Goal: Check status: Check status

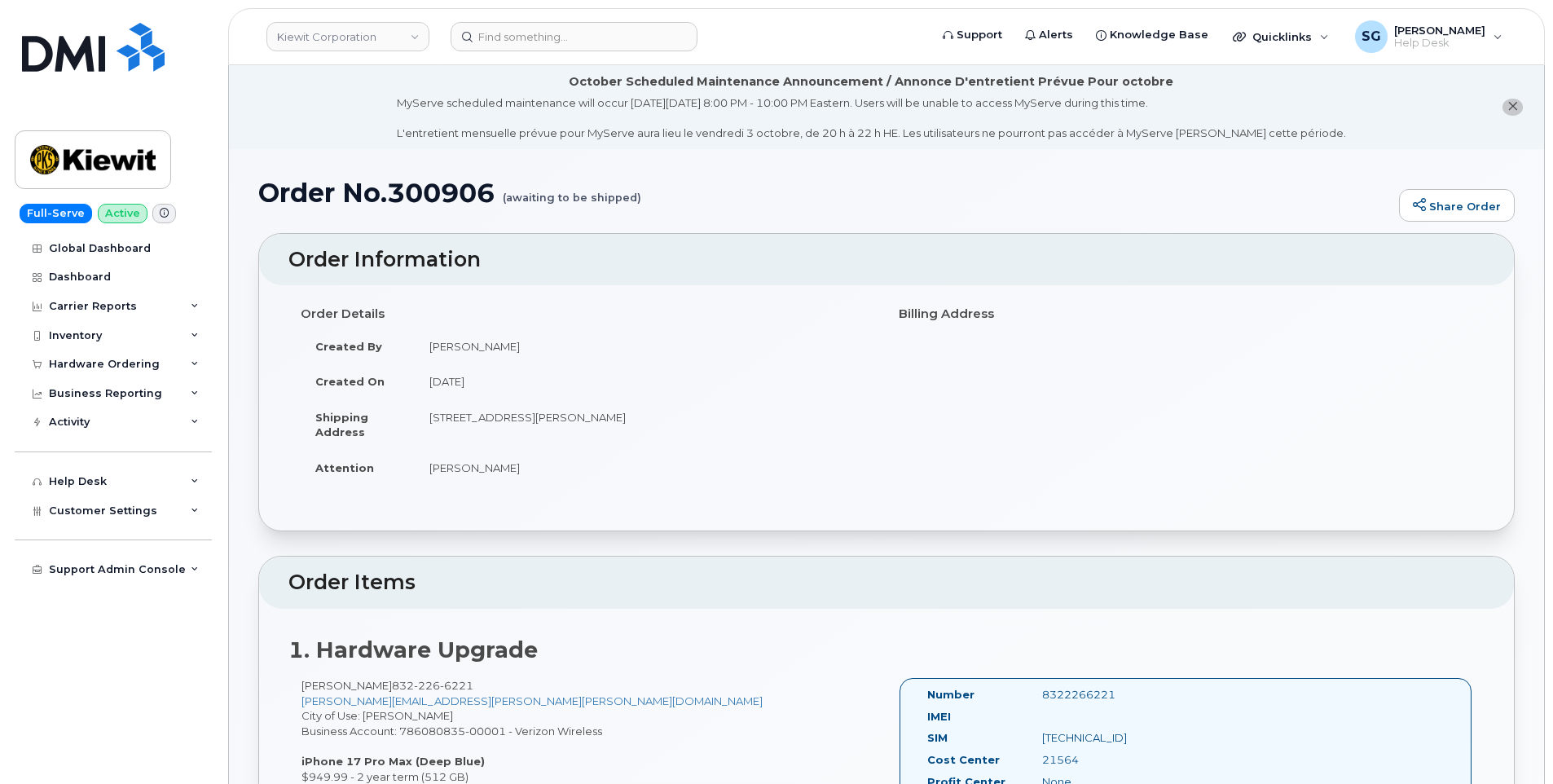
scroll to position [149, 0]
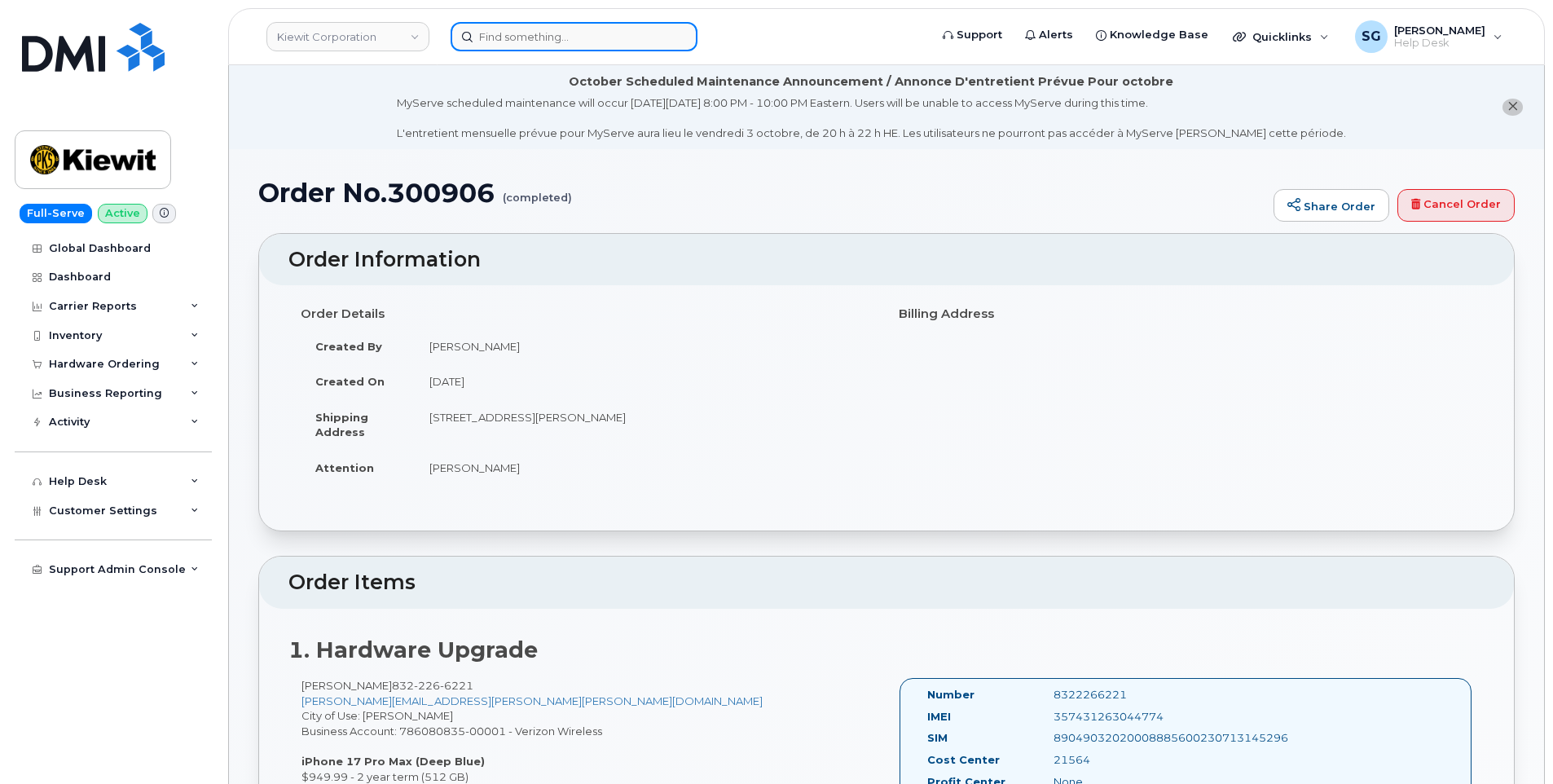
click at [587, 32] on input at bounding box center [575, 37] width 247 height 30
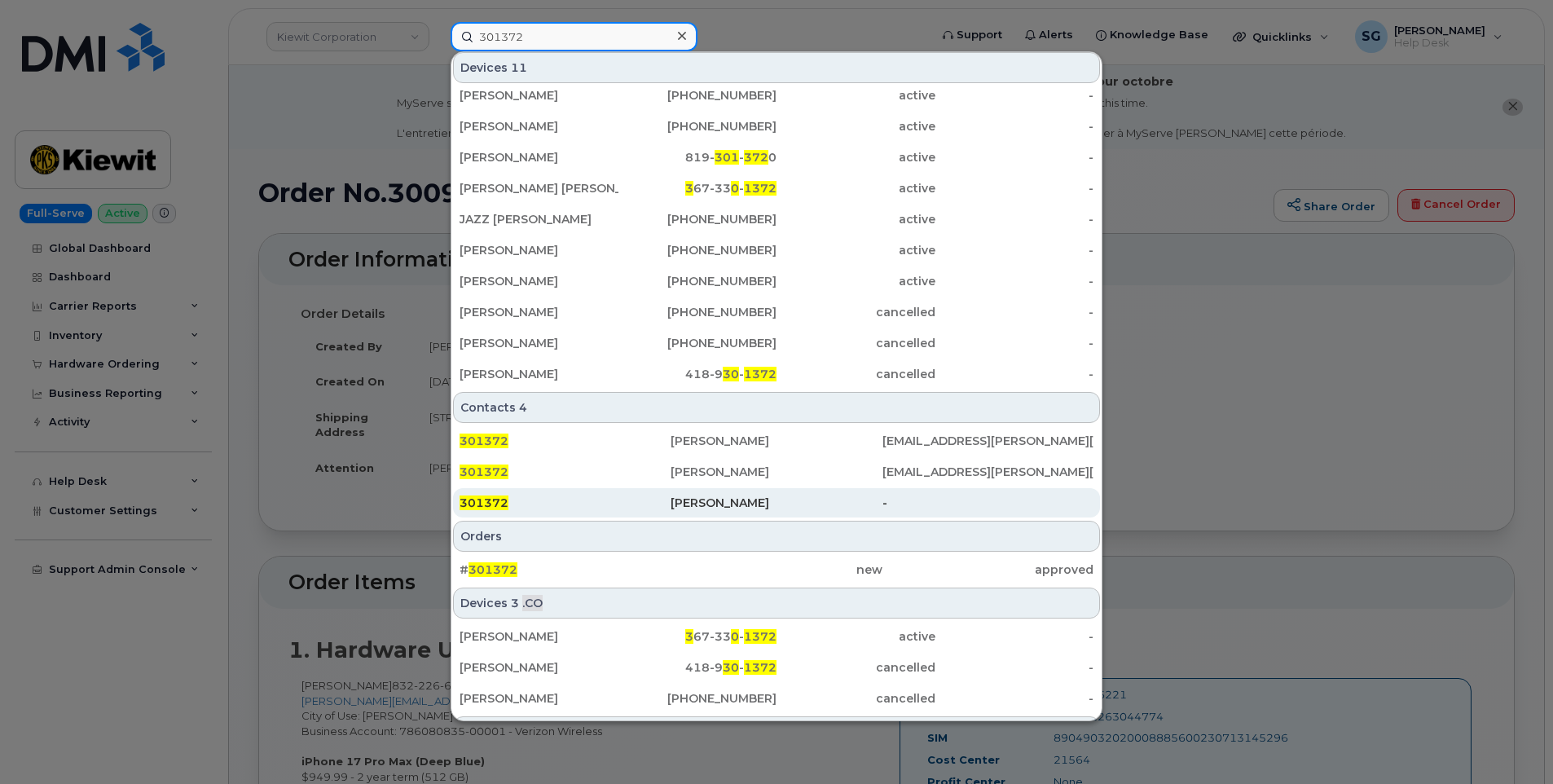
scroll to position [100, 0]
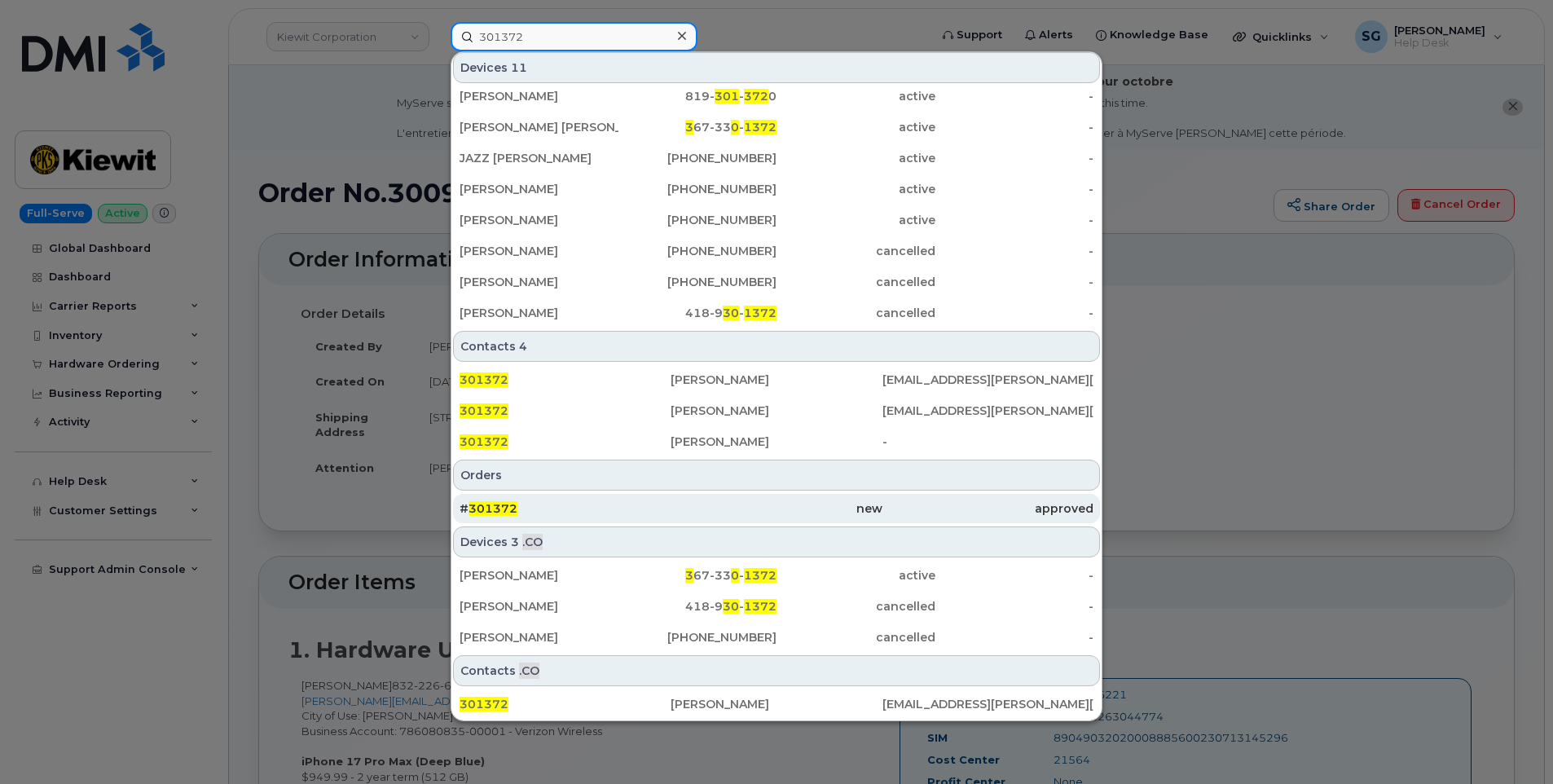
type input "301372"
drag, startPoint x: 659, startPoint y: 515, endPoint x: 761, endPoint y: 519, distance: 102.1
click at [659, 515] on div "# 301372" at bounding box center [565, 508] width 211 height 16
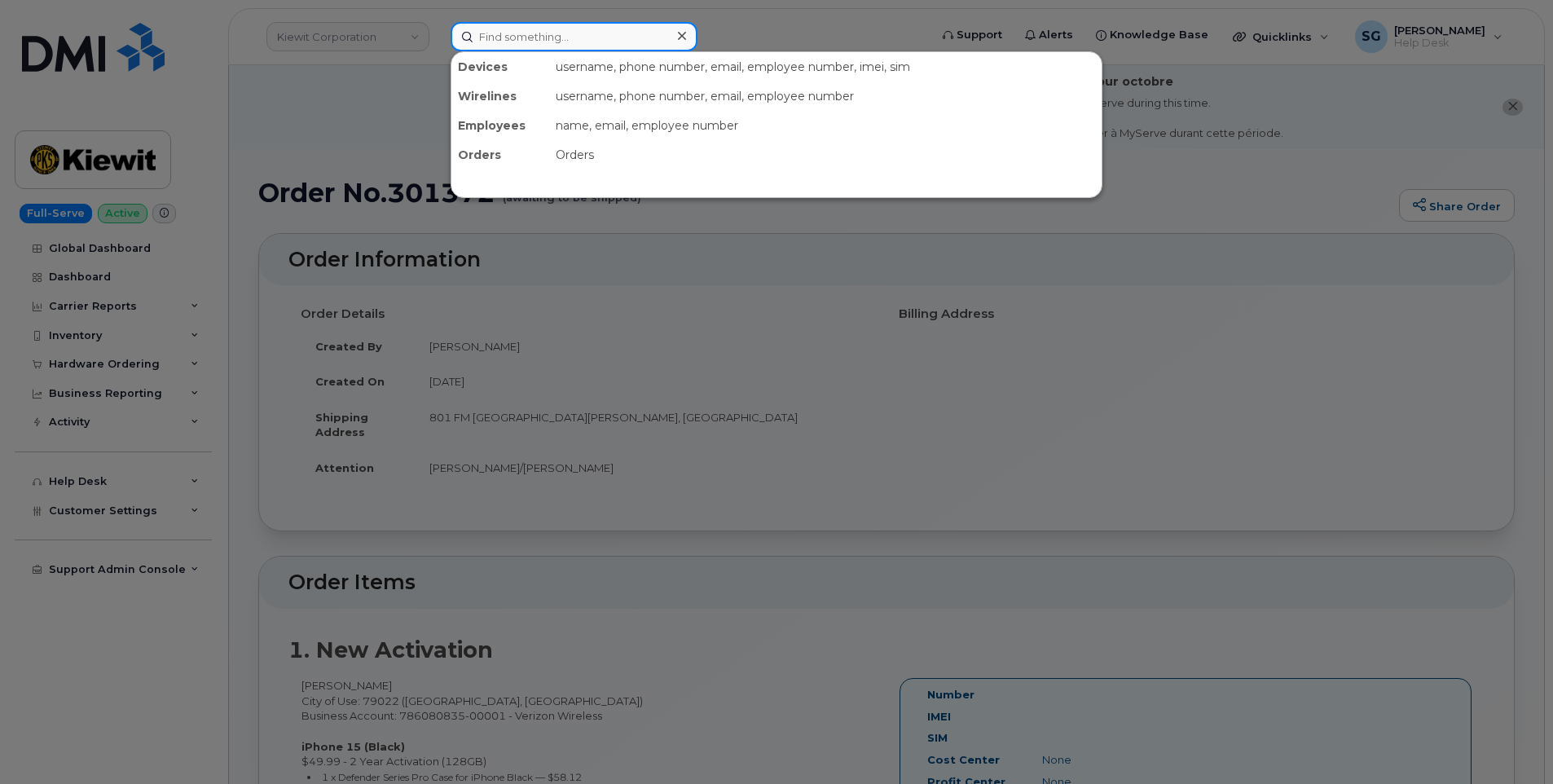
click at [526, 26] on input at bounding box center [575, 37] width 247 height 30
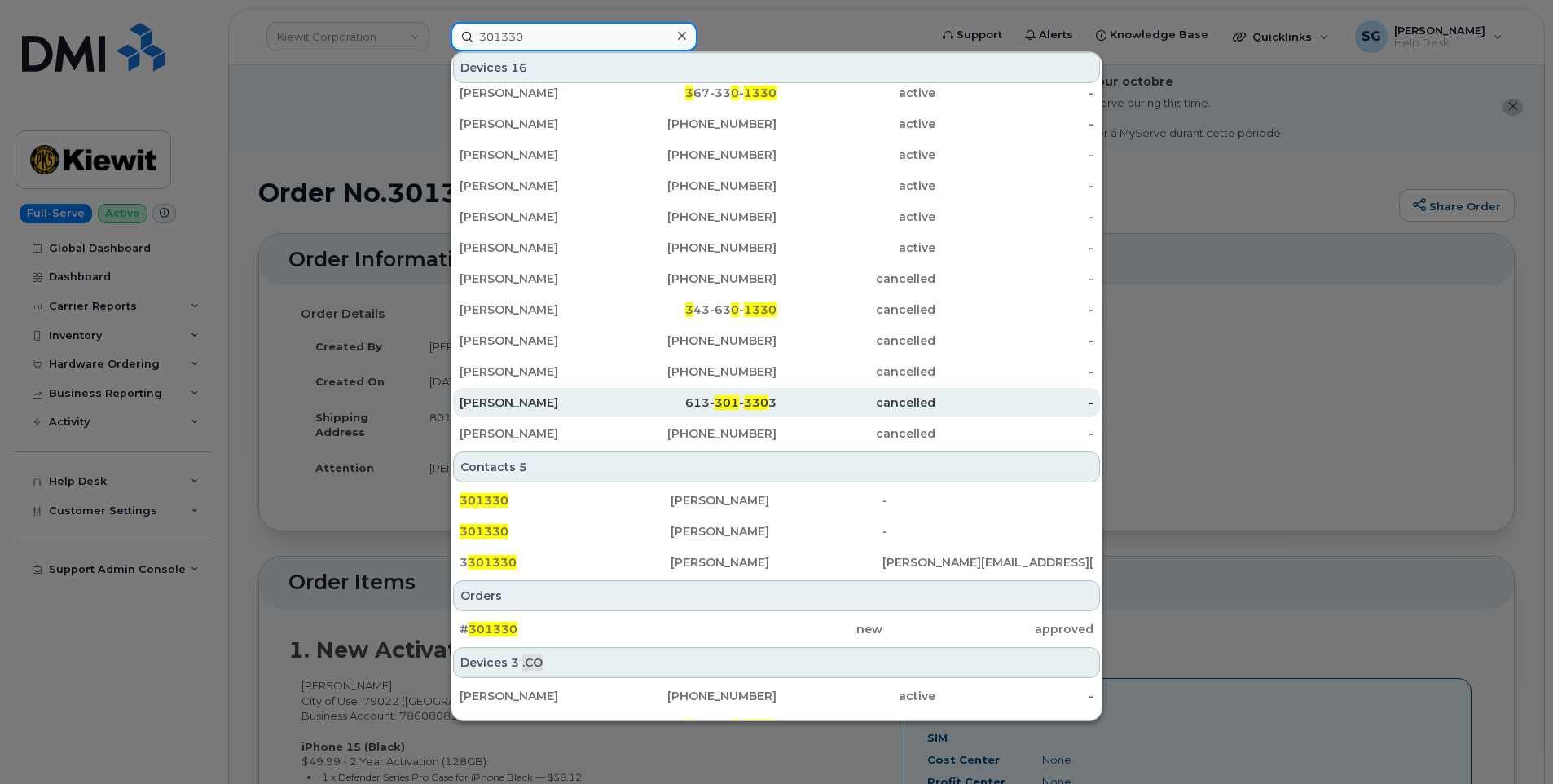
scroll to position [254, 0]
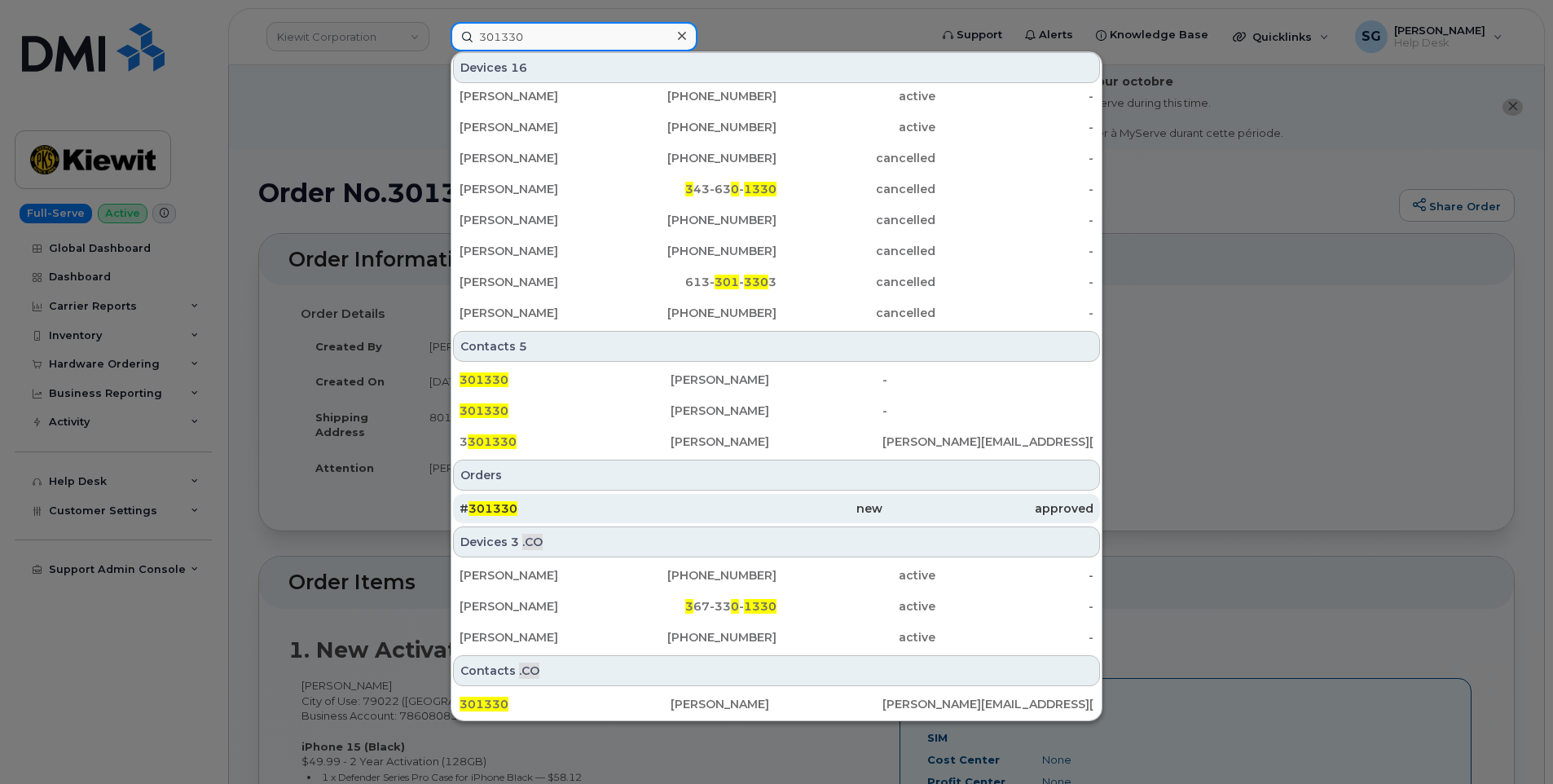
type input "301330"
click at [735, 520] on div "new" at bounding box center [776, 508] width 211 height 30
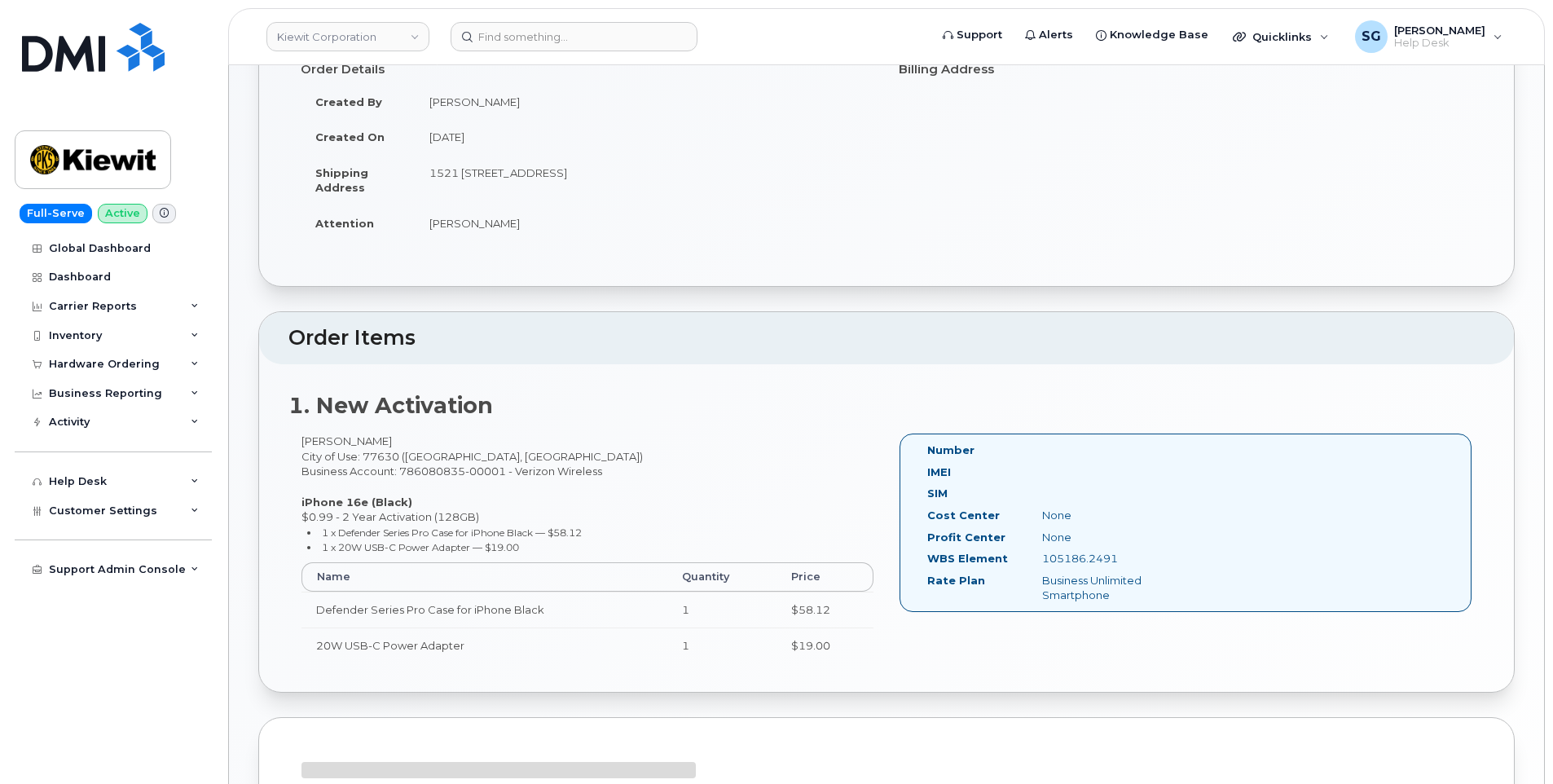
scroll to position [328, 0]
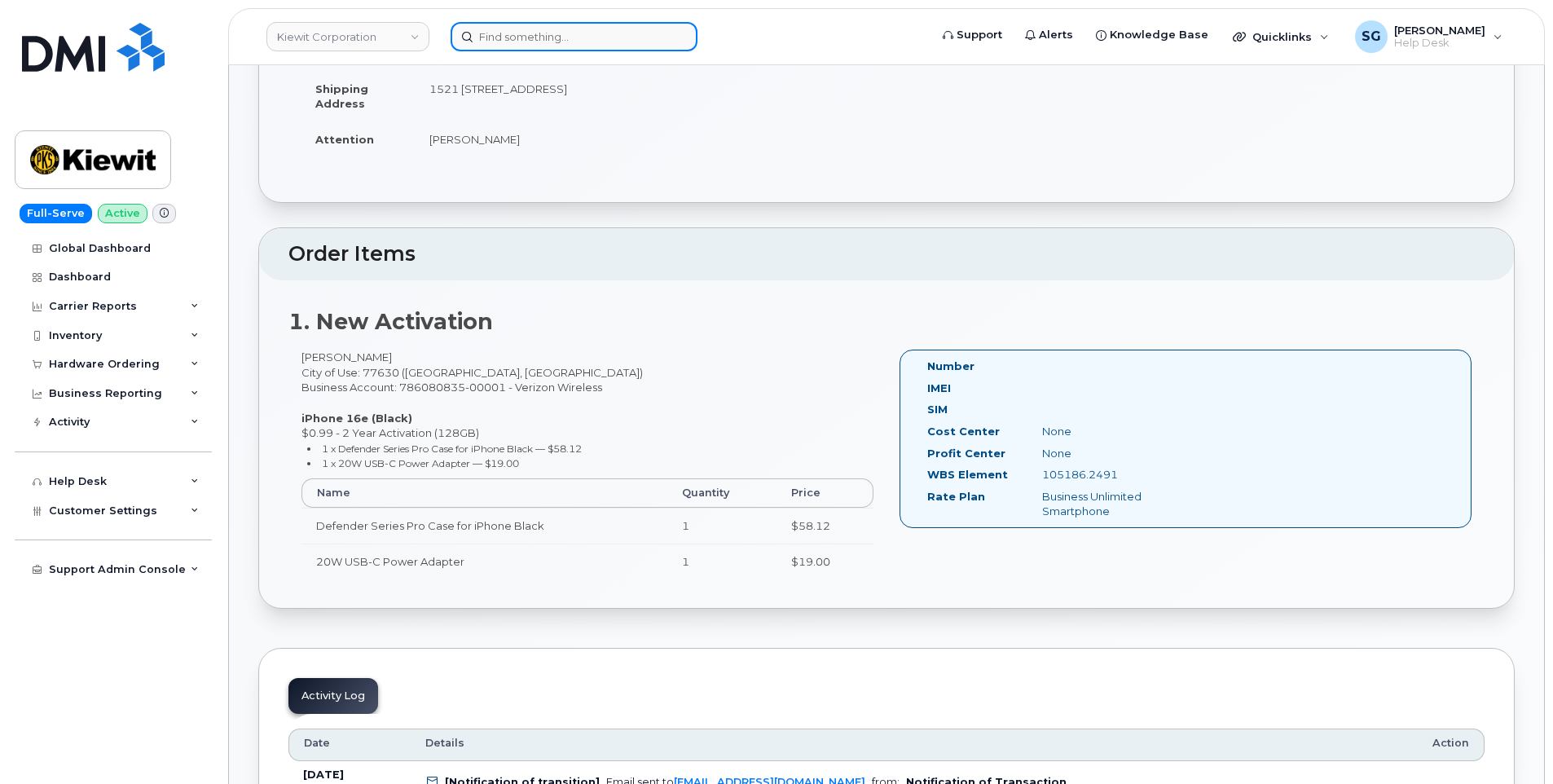
click at [538, 30] on input at bounding box center [575, 37] width 247 height 30
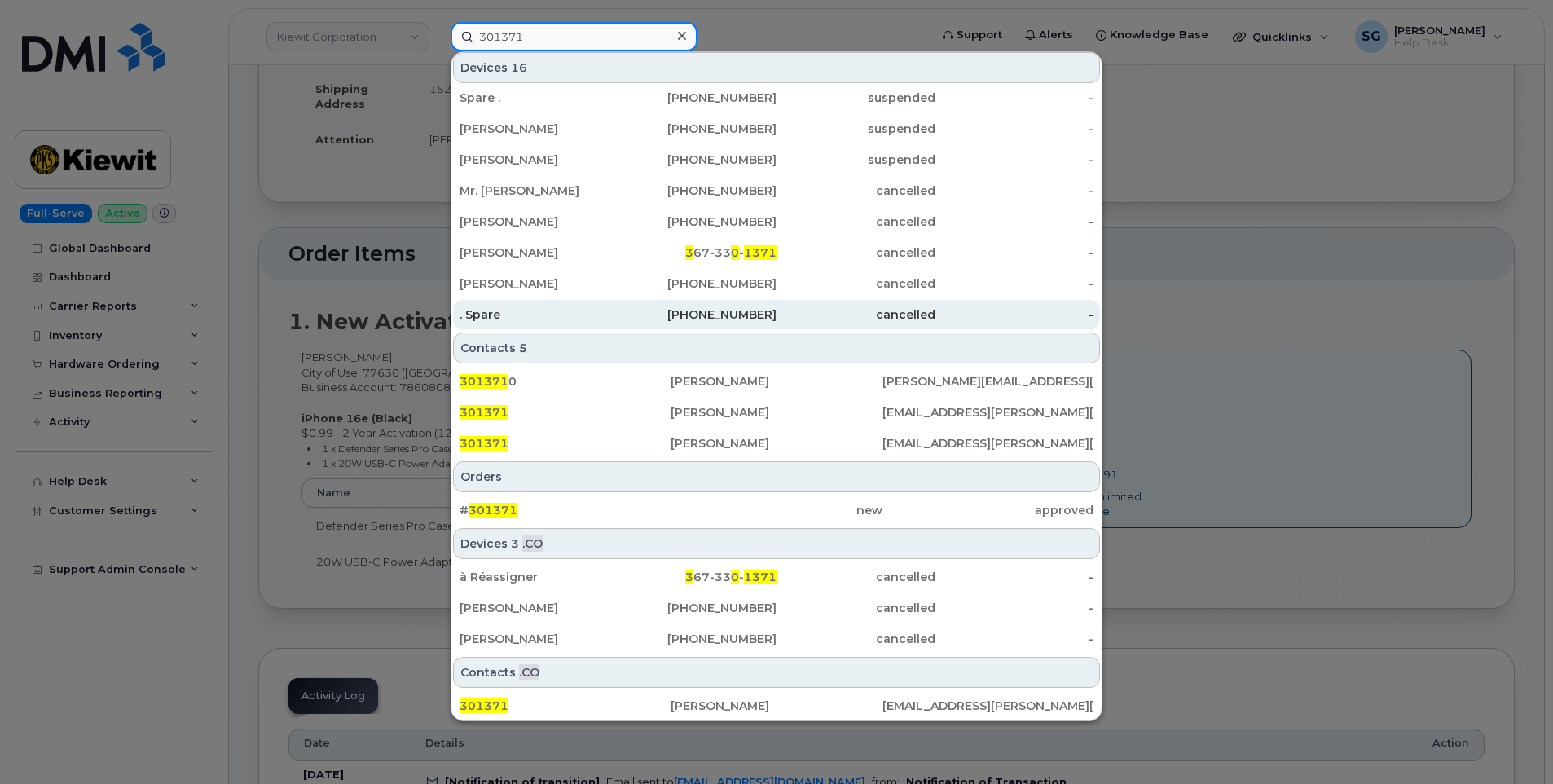
scroll to position [254, 0]
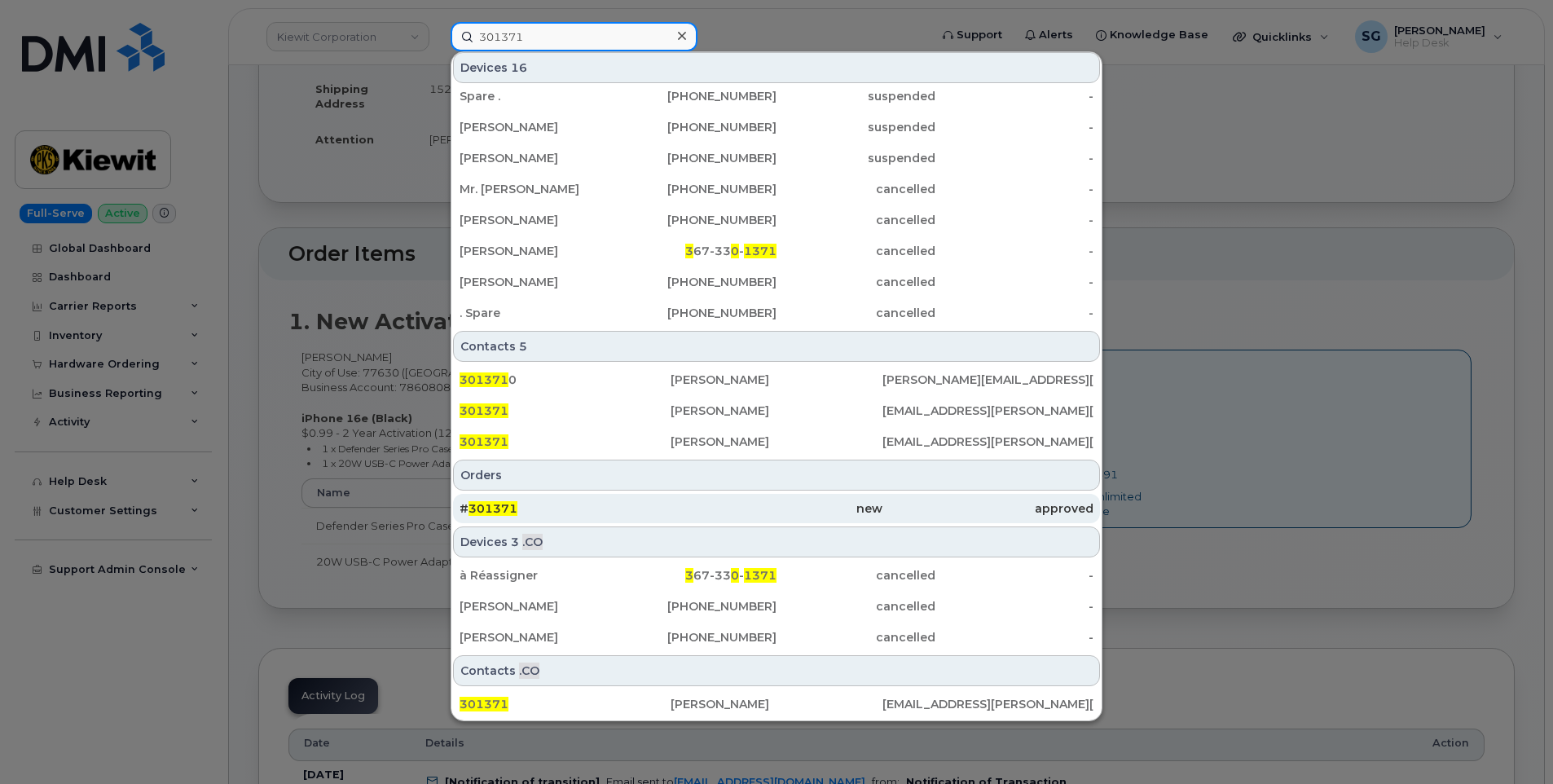
type input "301371"
click at [634, 494] on div "# 301371" at bounding box center [565, 508] width 211 height 30
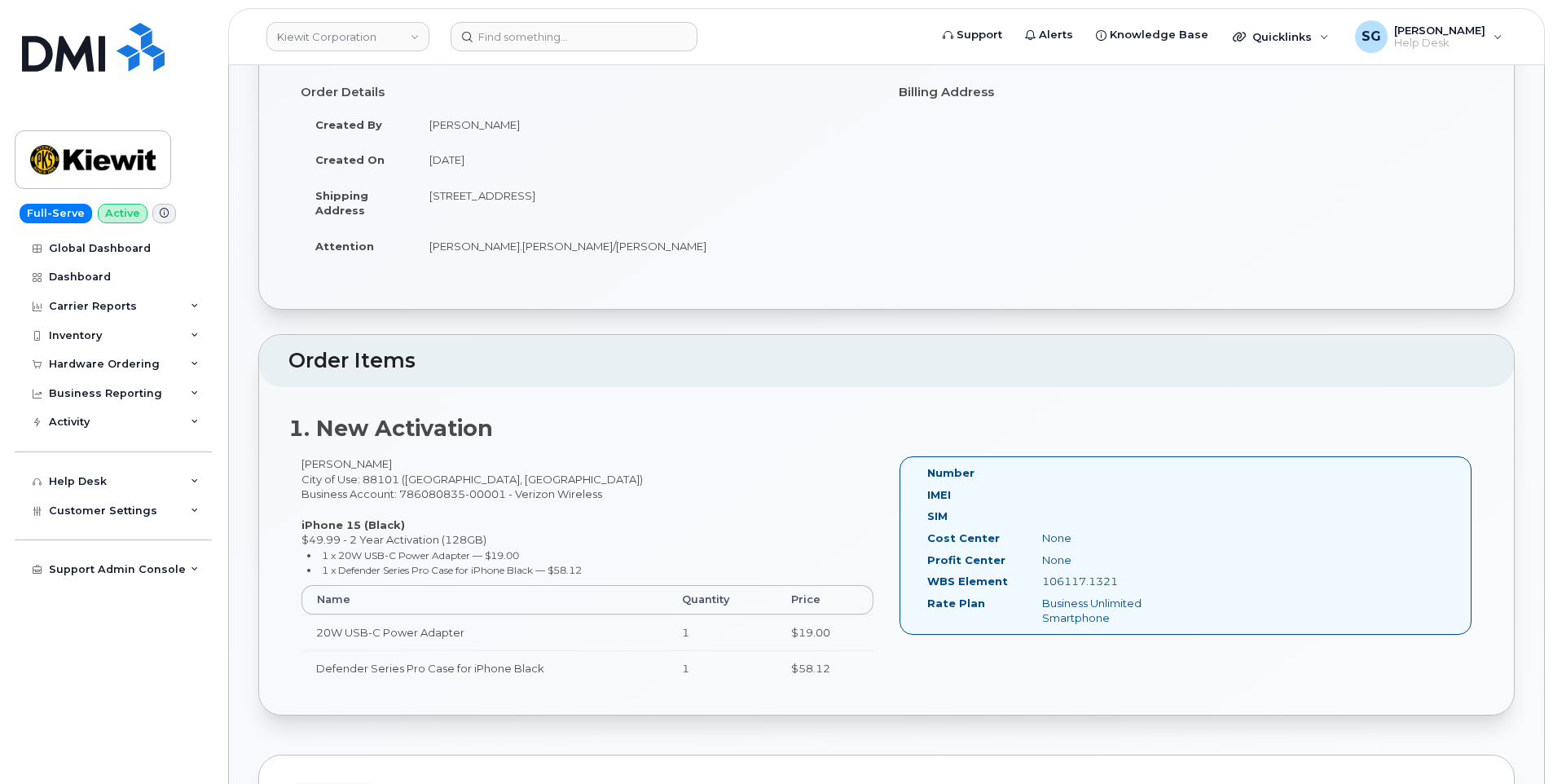
scroll to position [244, 0]
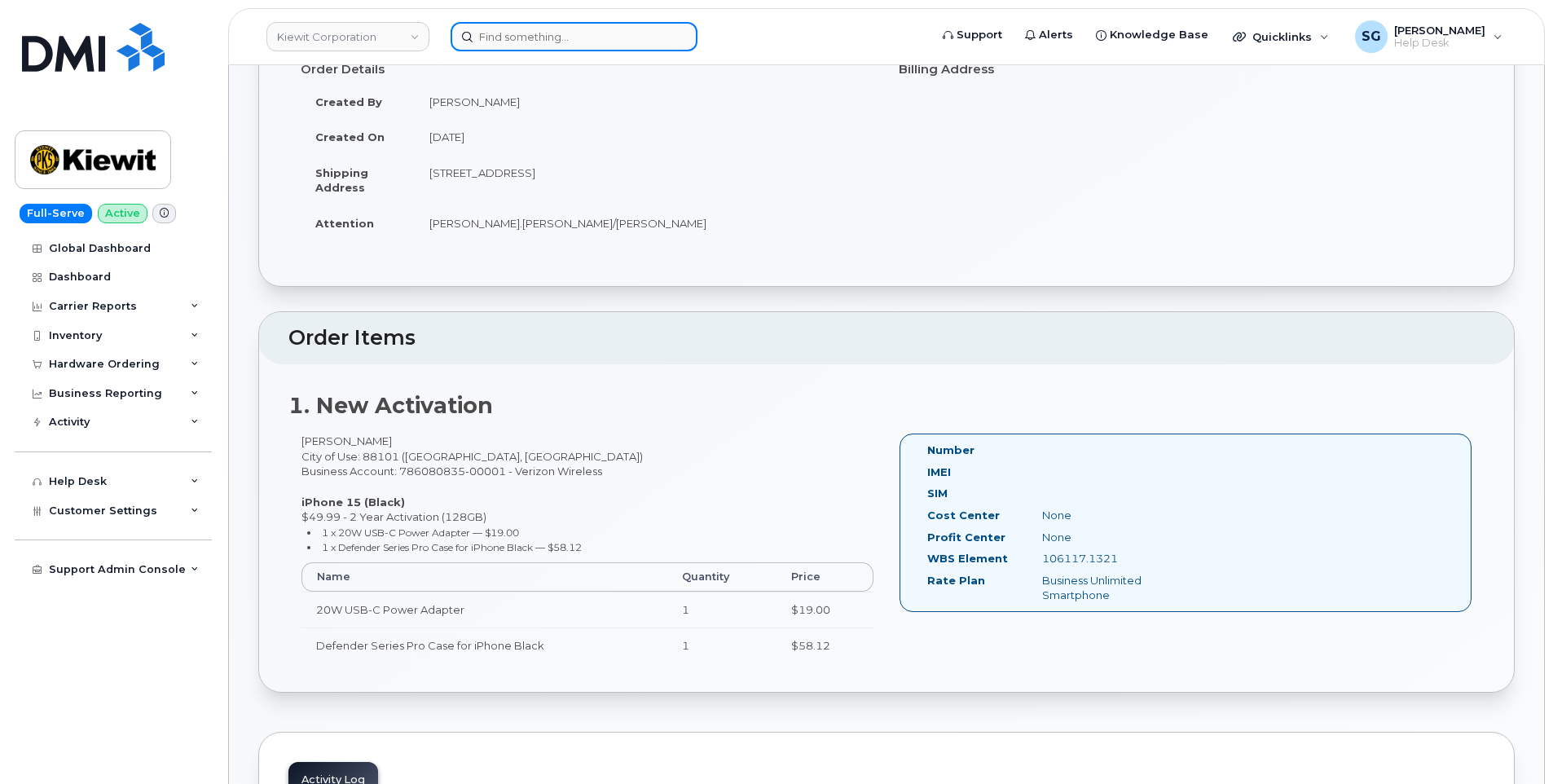
click at [543, 34] on input at bounding box center [575, 37] width 247 height 30
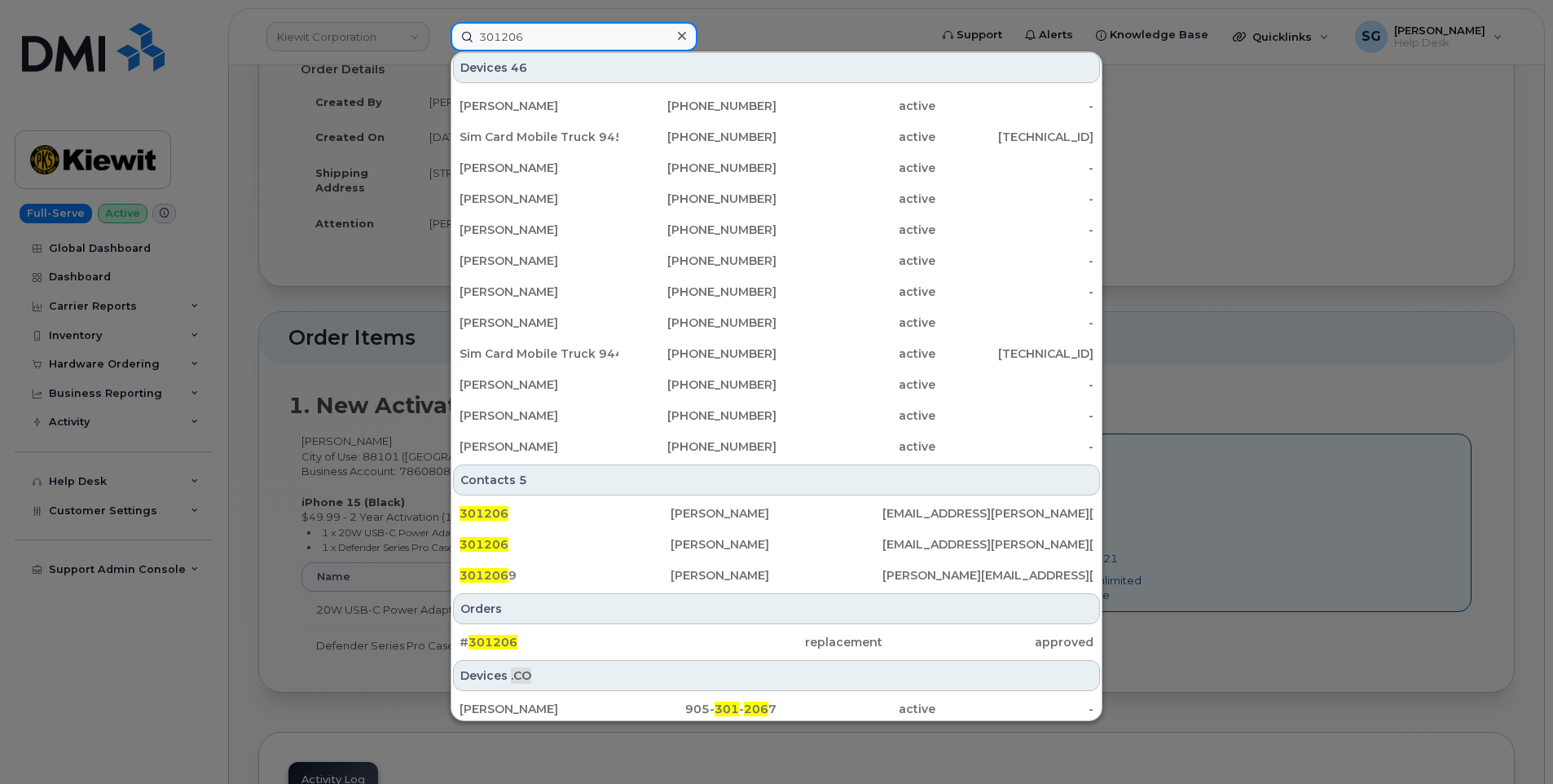
scroll to position [316, 0]
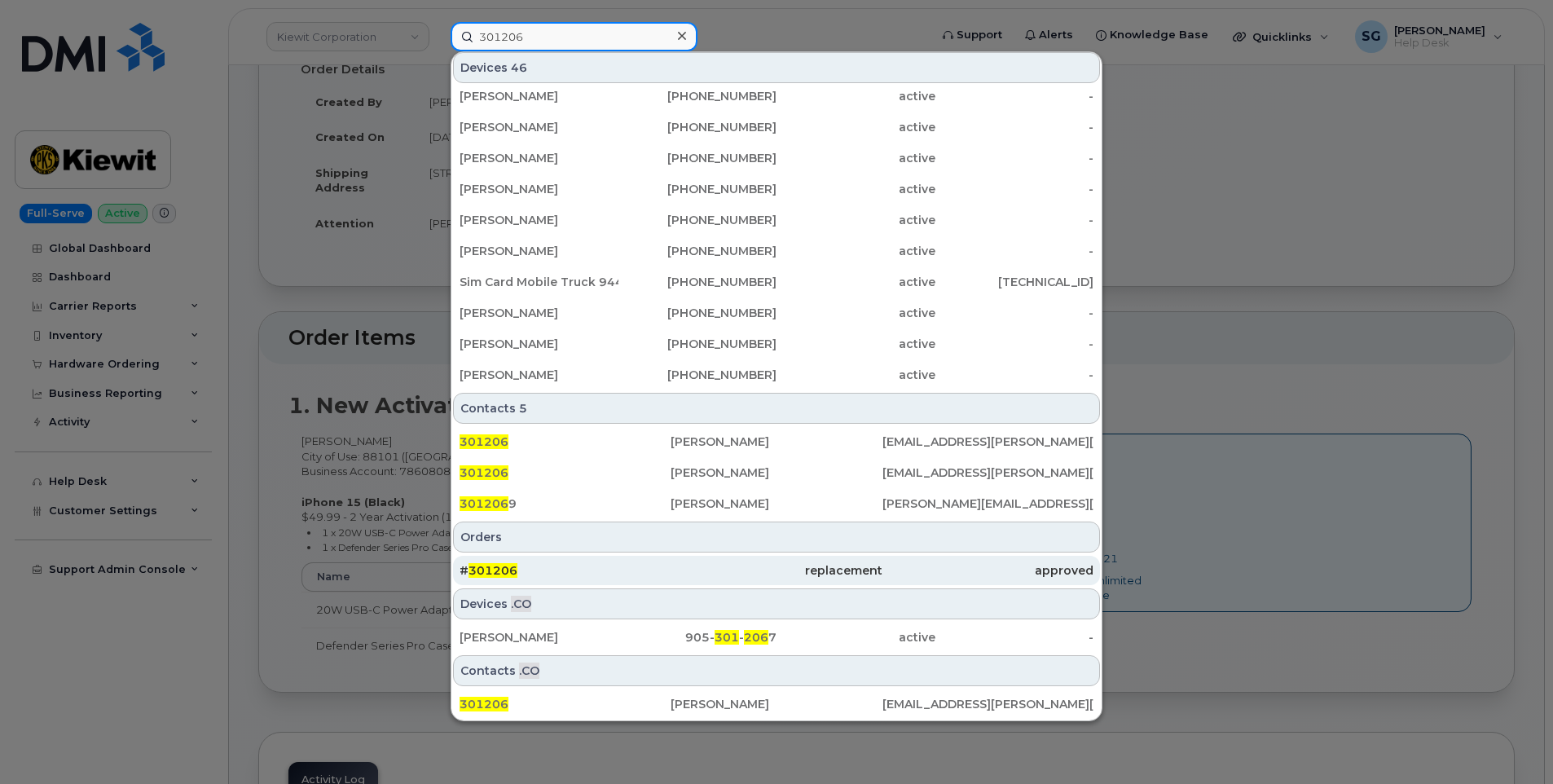
type input "301206"
click at [597, 570] on div "# 301206" at bounding box center [565, 569] width 211 height 16
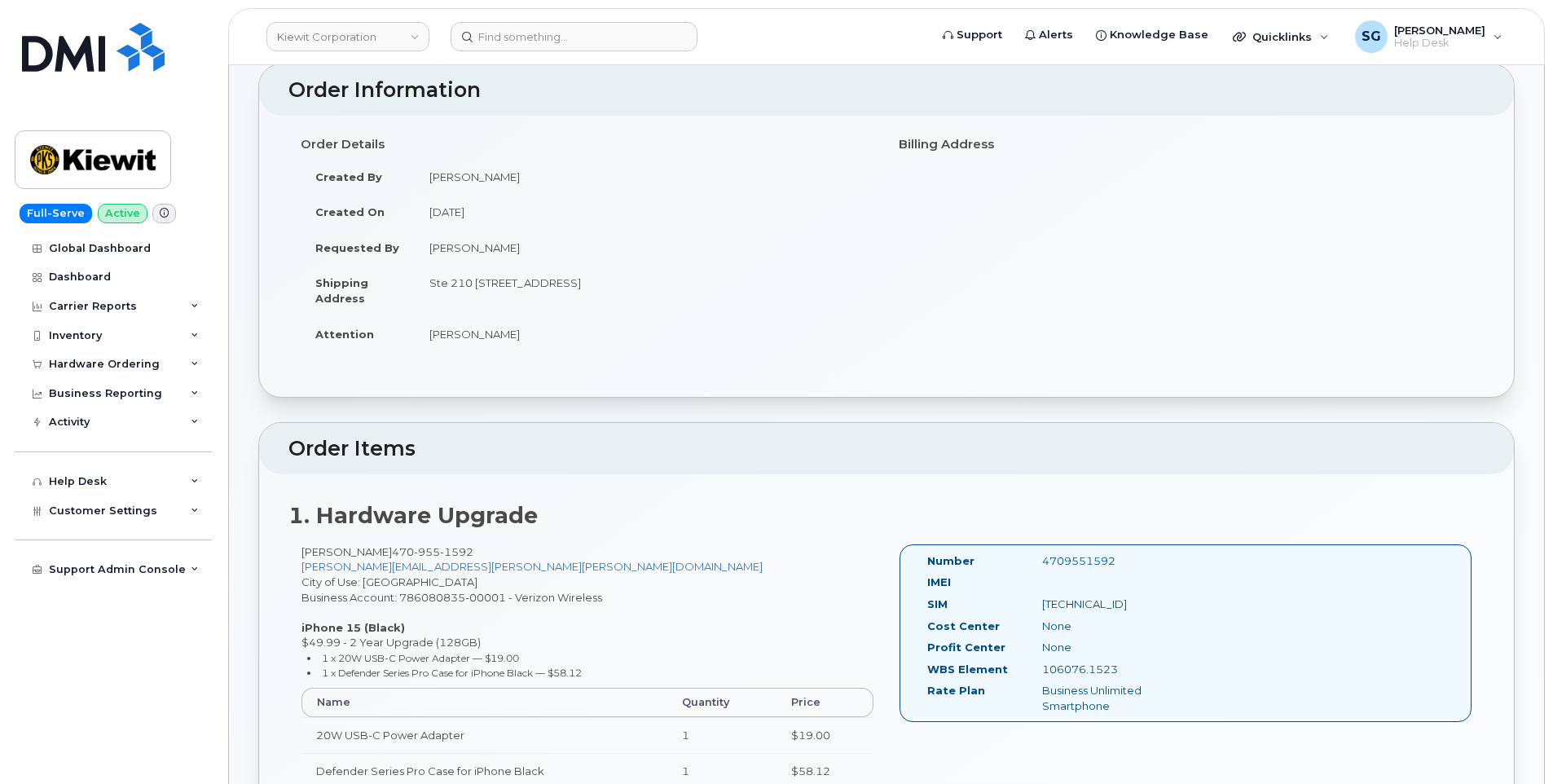
scroll to position [244, 0]
